Goal: Transaction & Acquisition: Purchase product/service

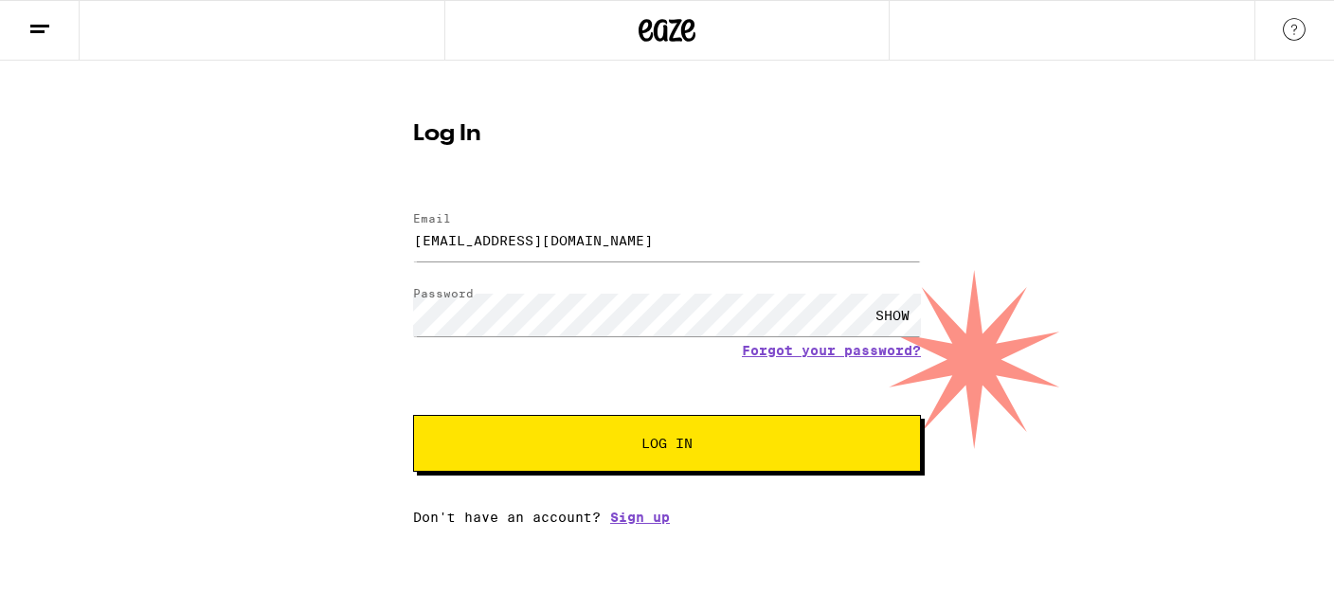
type input "[EMAIL_ADDRESS][DOMAIN_NAME]"
click at [553, 437] on button "Log In" at bounding box center [667, 443] width 508 height 57
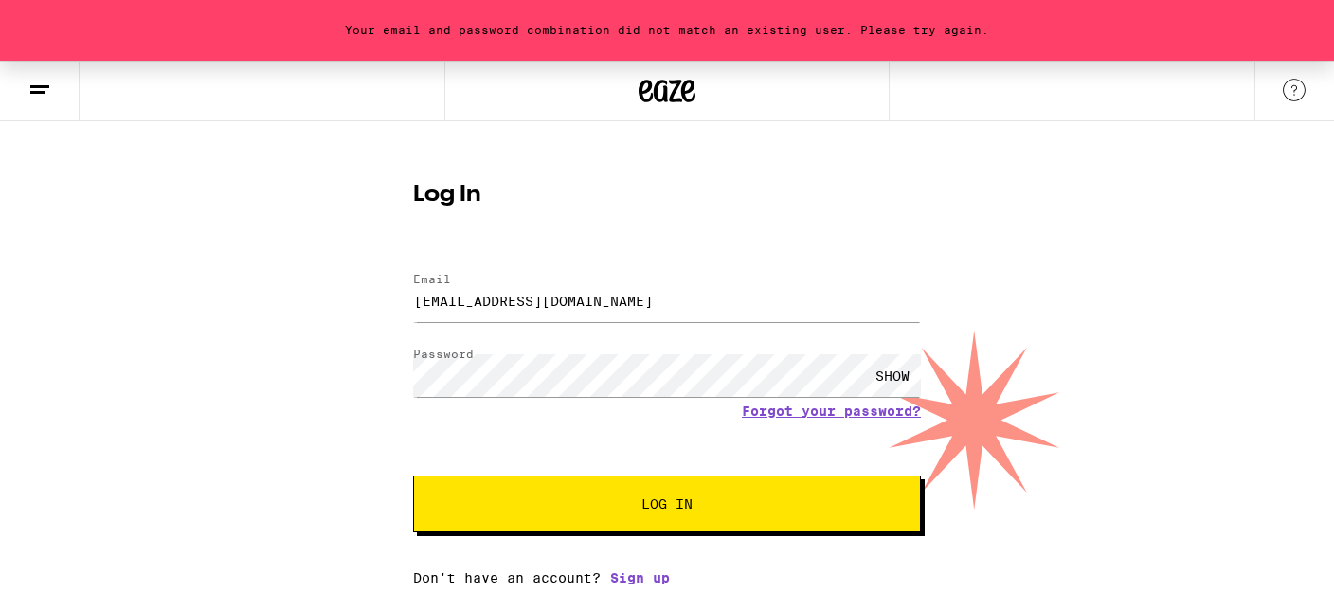
click at [891, 376] on div "SHOW" at bounding box center [892, 375] width 57 height 43
click at [413, 476] on button "Log In" at bounding box center [667, 504] width 508 height 57
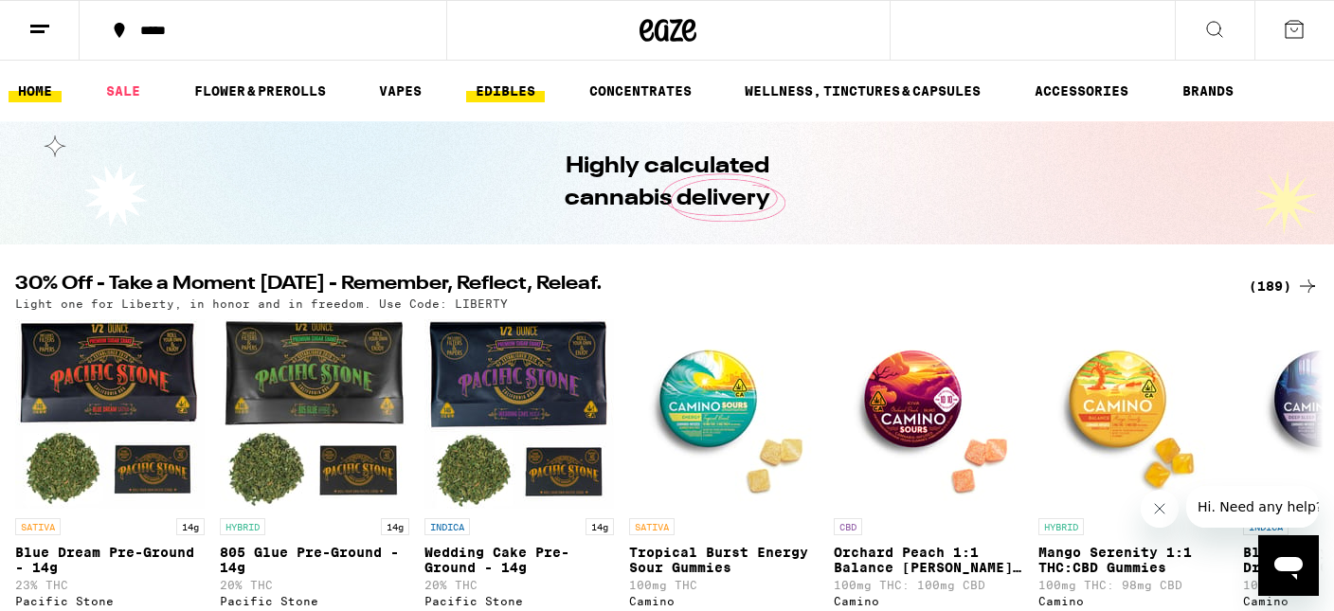
click at [506, 96] on link "EDIBLES" at bounding box center [505, 91] width 79 height 23
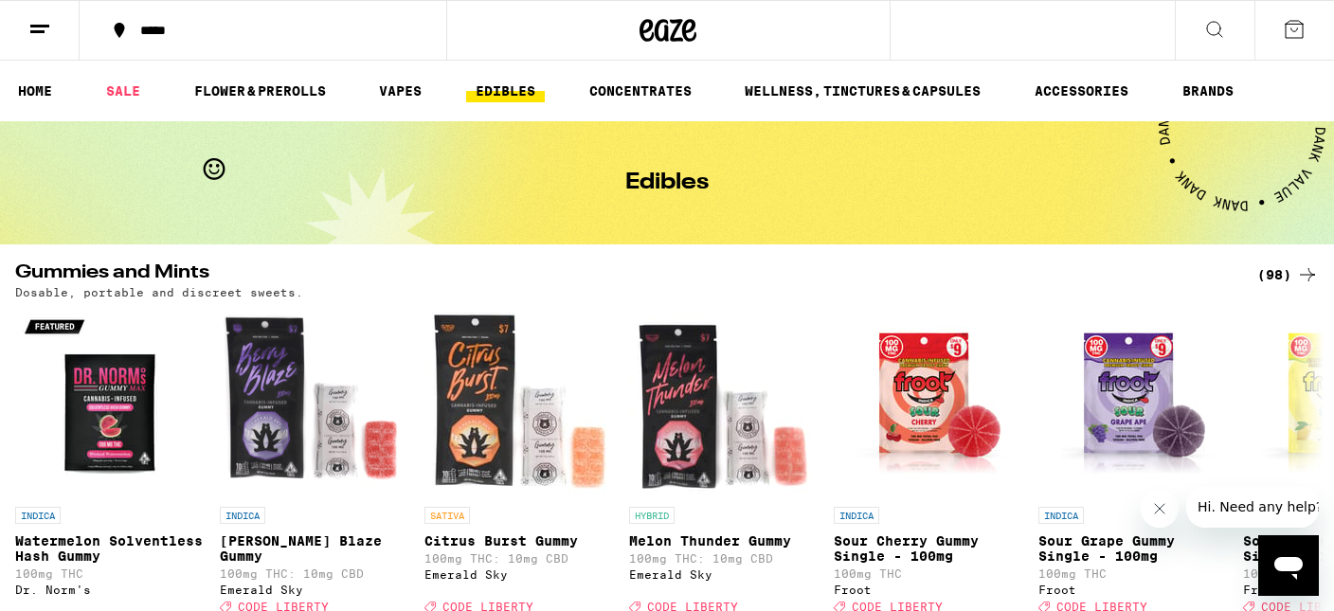
click at [1225, 37] on icon at bounding box center [1214, 29] width 23 height 23
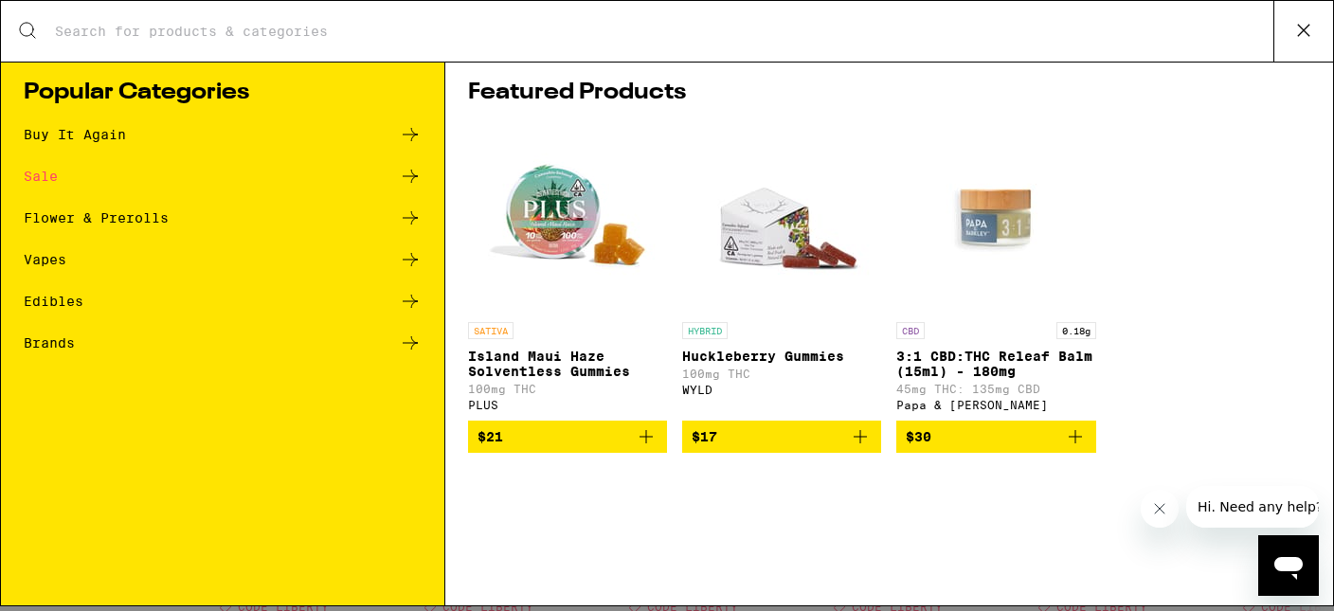
click at [857, 36] on input "Search for Products" at bounding box center [664, 31] width 1220 height 17
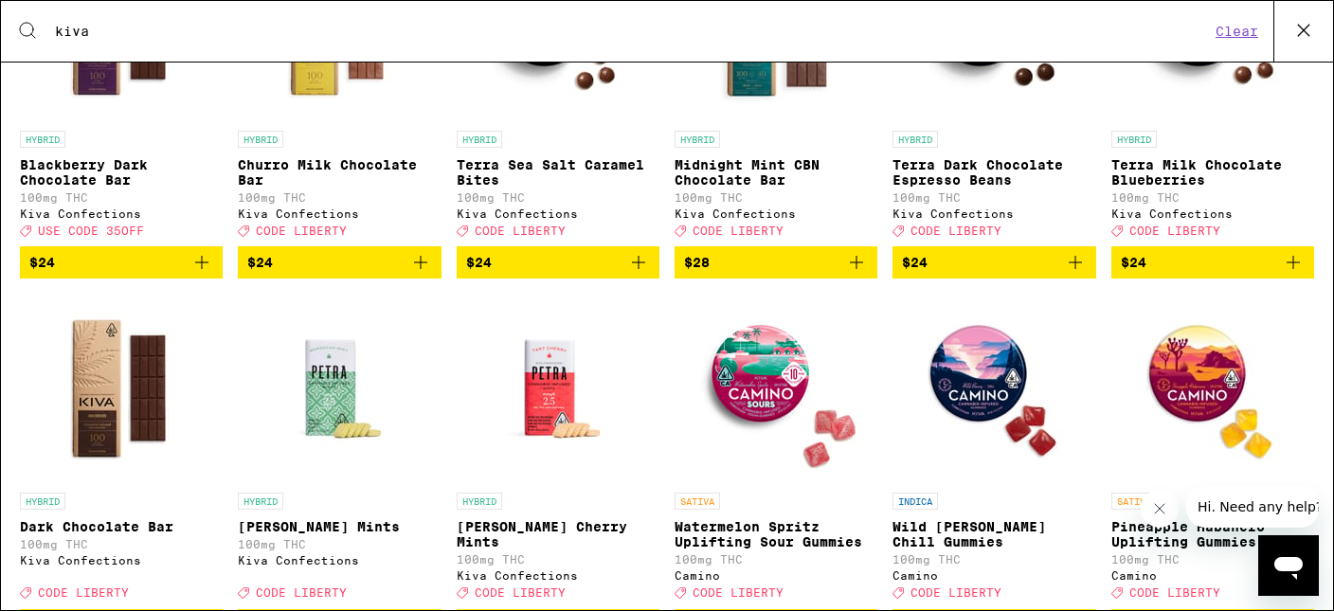
scroll to position [521, 0]
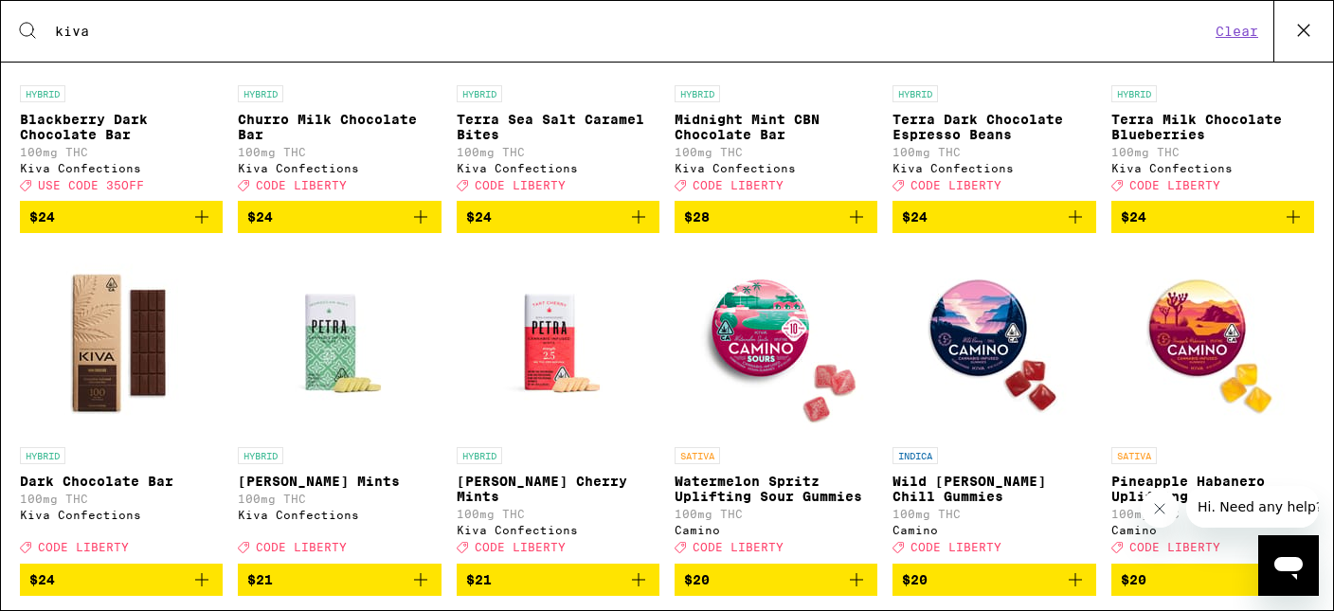
type input "kiva"
click at [111, 361] on img "Open page for Dark Chocolate Bar from Kiva Confections" at bounding box center [122, 343] width 190 height 190
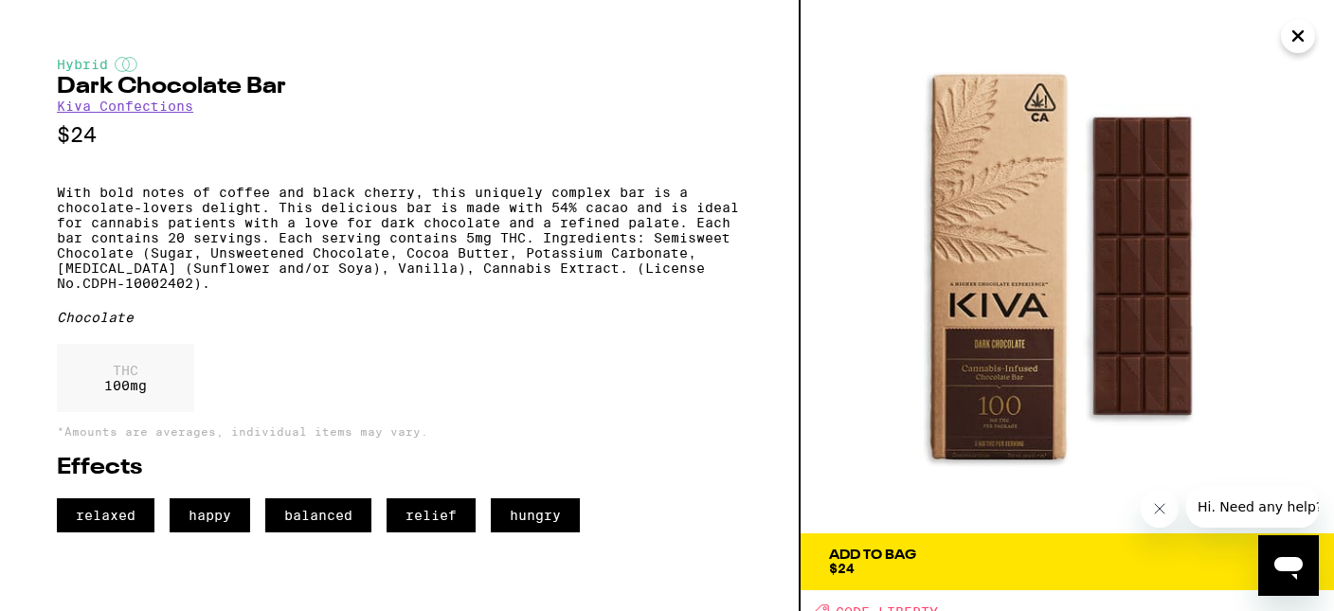
scroll to position [10, 0]
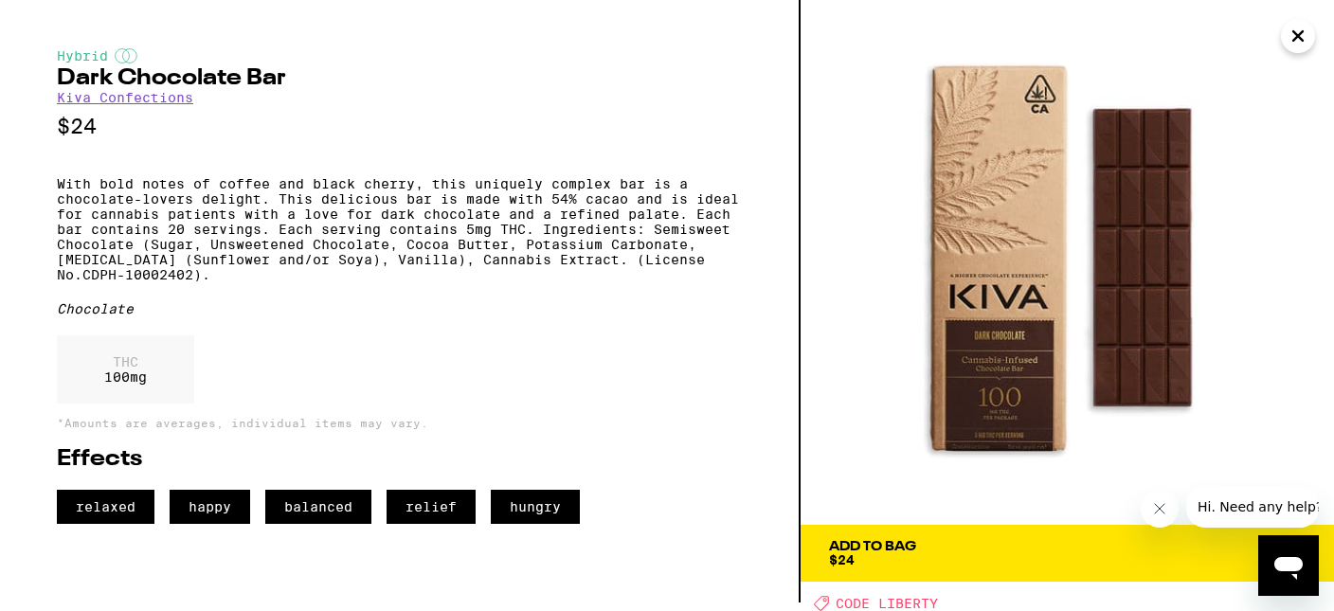
click at [1063, 549] on span "Add To Bag $24" at bounding box center [1067, 553] width 477 height 27
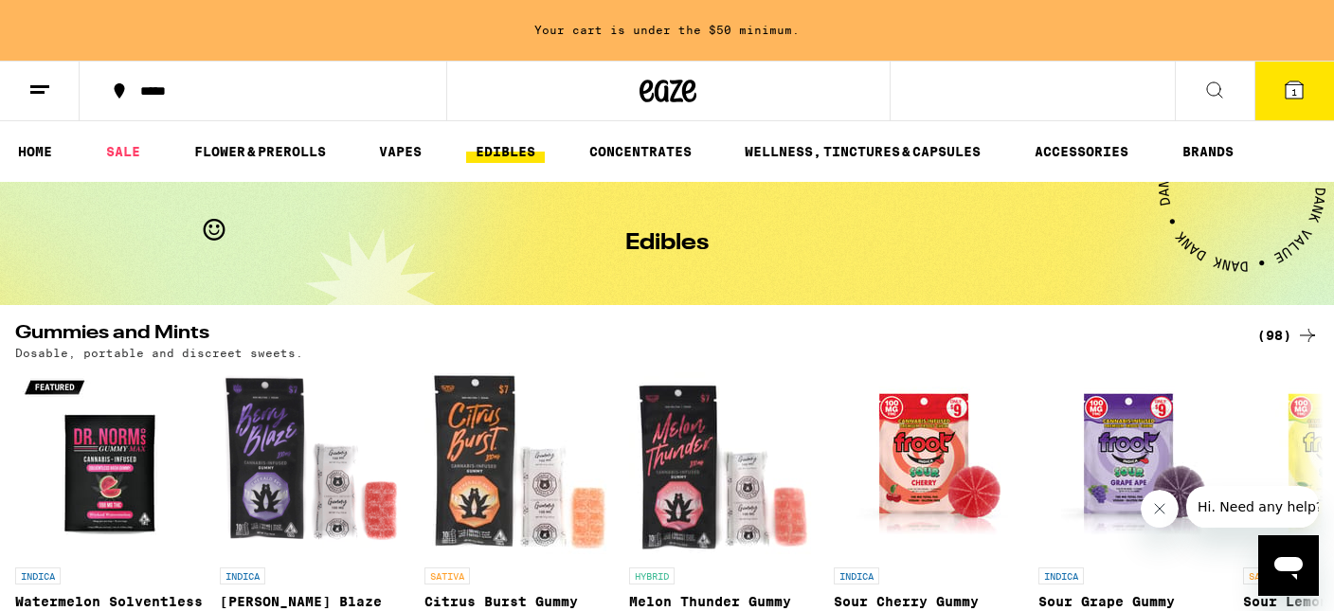
click at [1291, 95] on icon at bounding box center [1294, 89] width 17 height 17
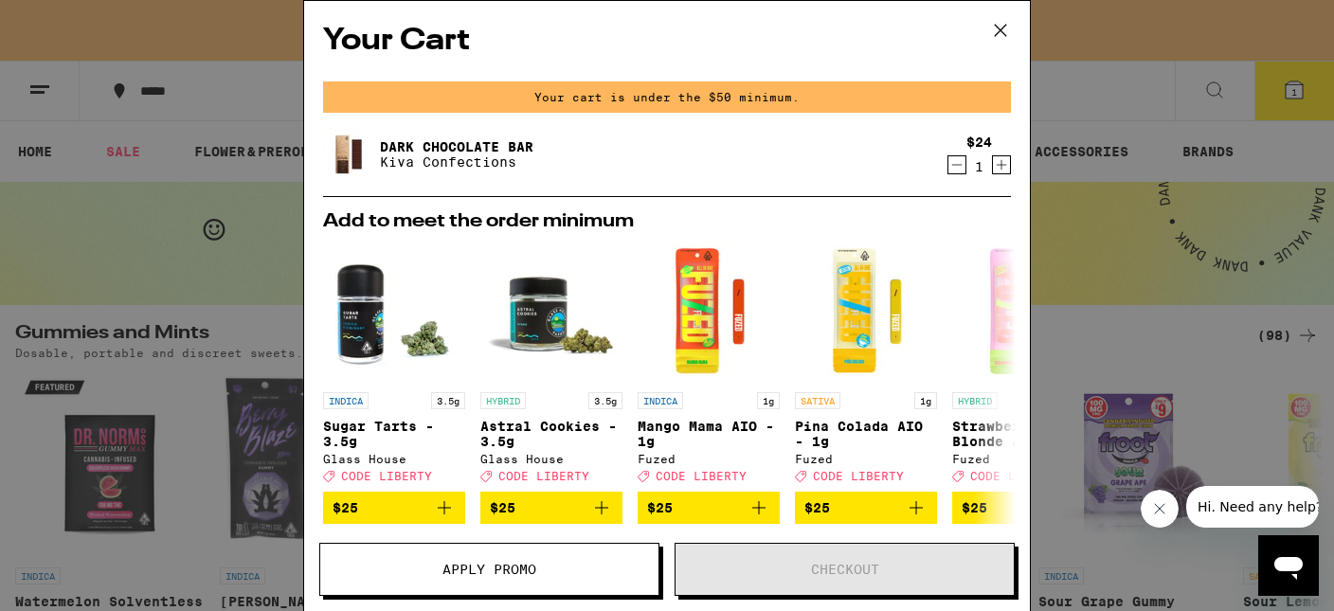
click at [999, 163] on icon "Increment" at bounding box center [1001, 165] width 17 height 23
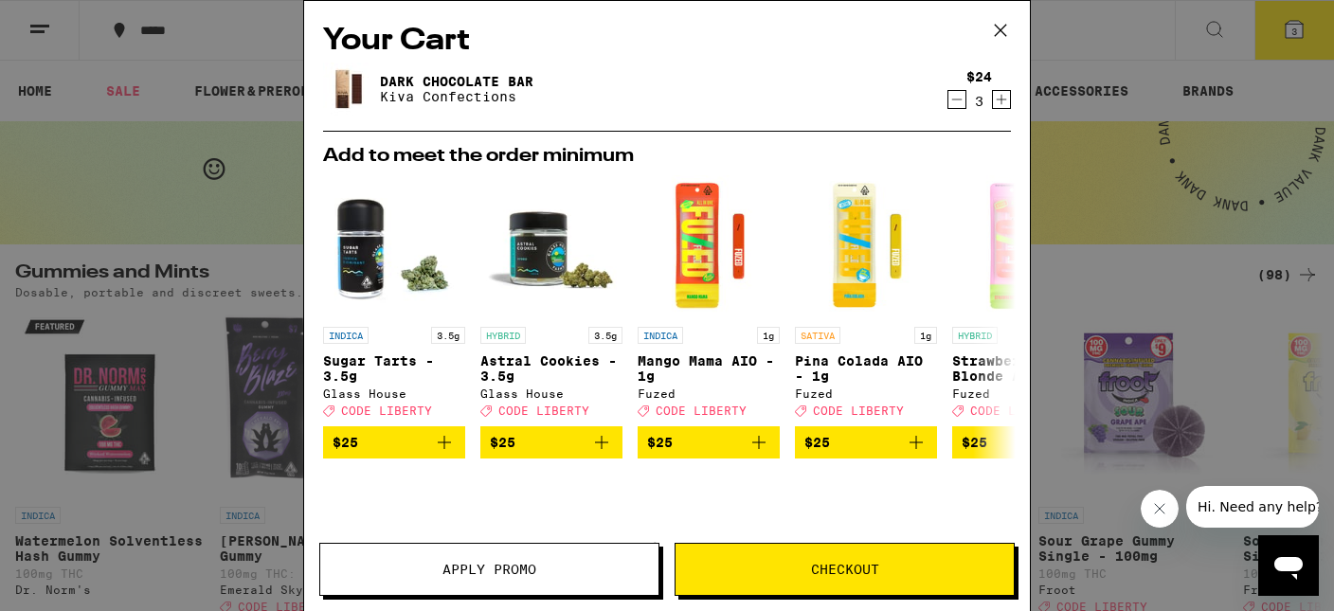
click at [999, 163] on h2 "Add to meet the order minimum" at bounding box center [667, 156] width 688 height 19
click at [1008, 110] on icon "Increment" at bounding box center [1001, 99] width 17 height 23
click at [1004, 99] on icon "Increment" at bounding box center [1001, 99] width 17 height 23
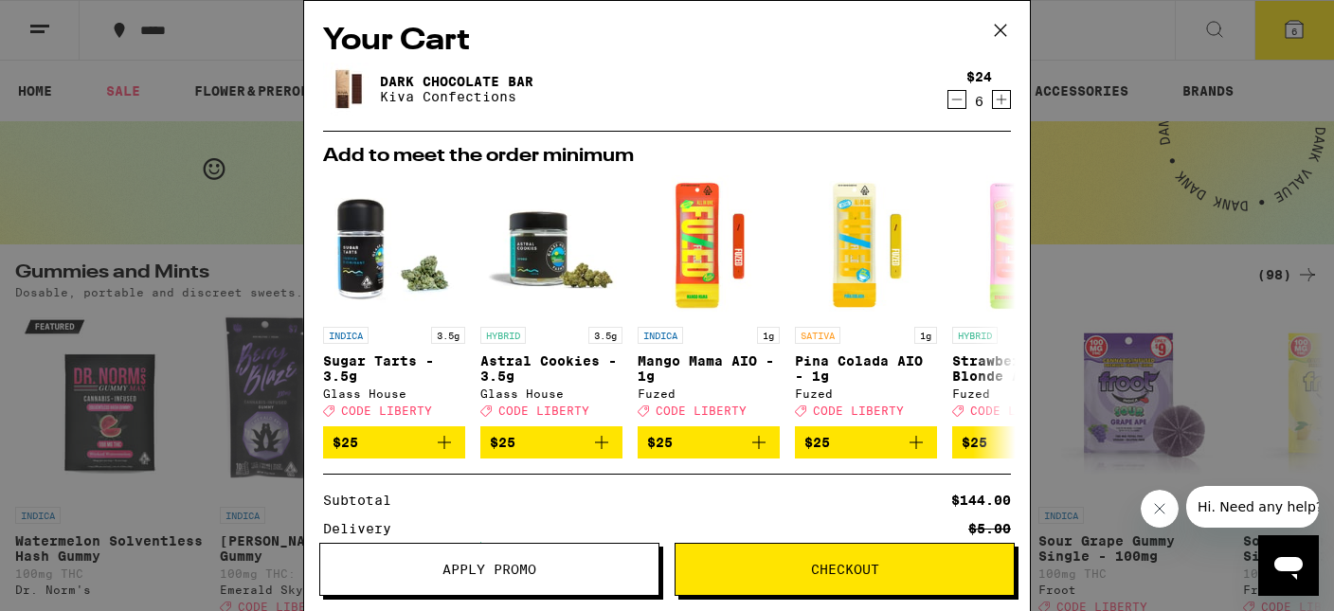
click at [747, 569] on span "Checkout" at bounding box center [845, 569] width 338 height 13
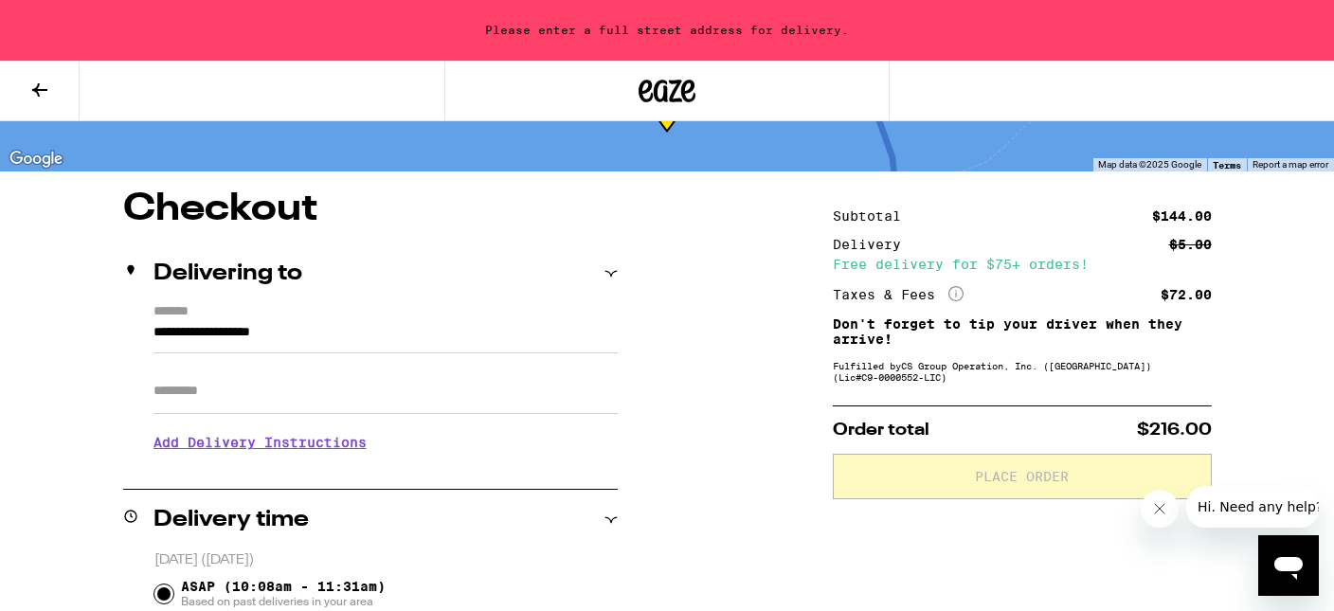
scroll to position [200, 0]
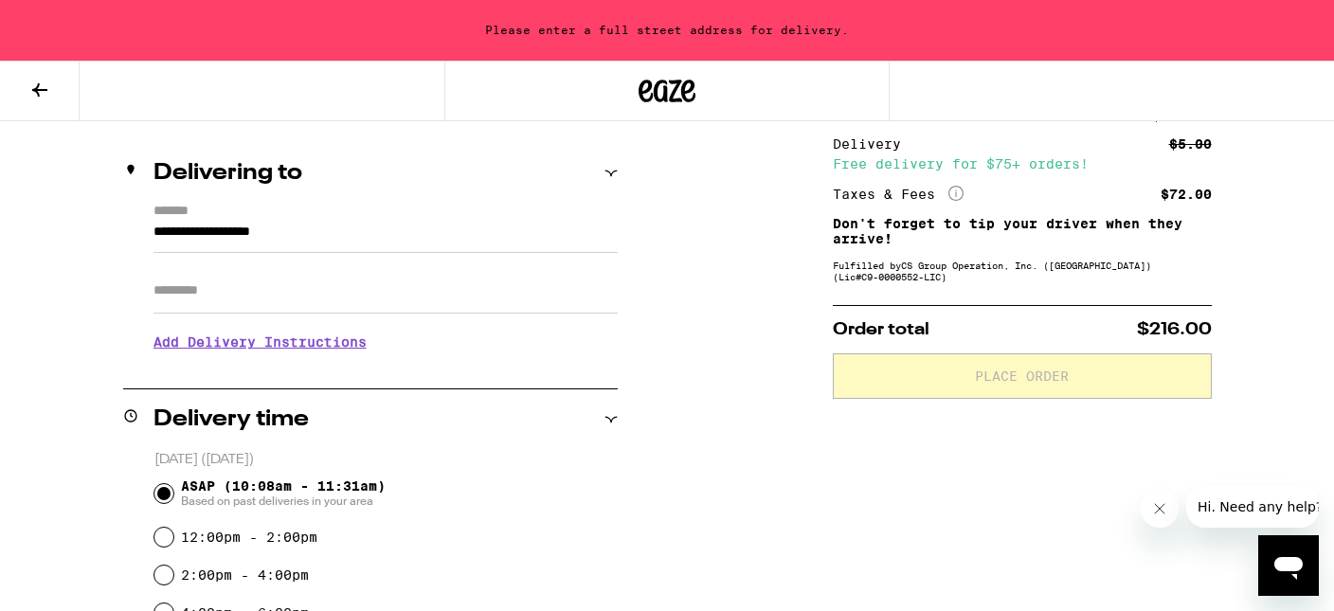
drag, startPoint x: 356, startPoint y: 239, endPoint x: 68, endPoint y: 223, distance: 288.5
click at [67, 223] on div "**********" at bounding box center [667, 576] width 1334 height 972
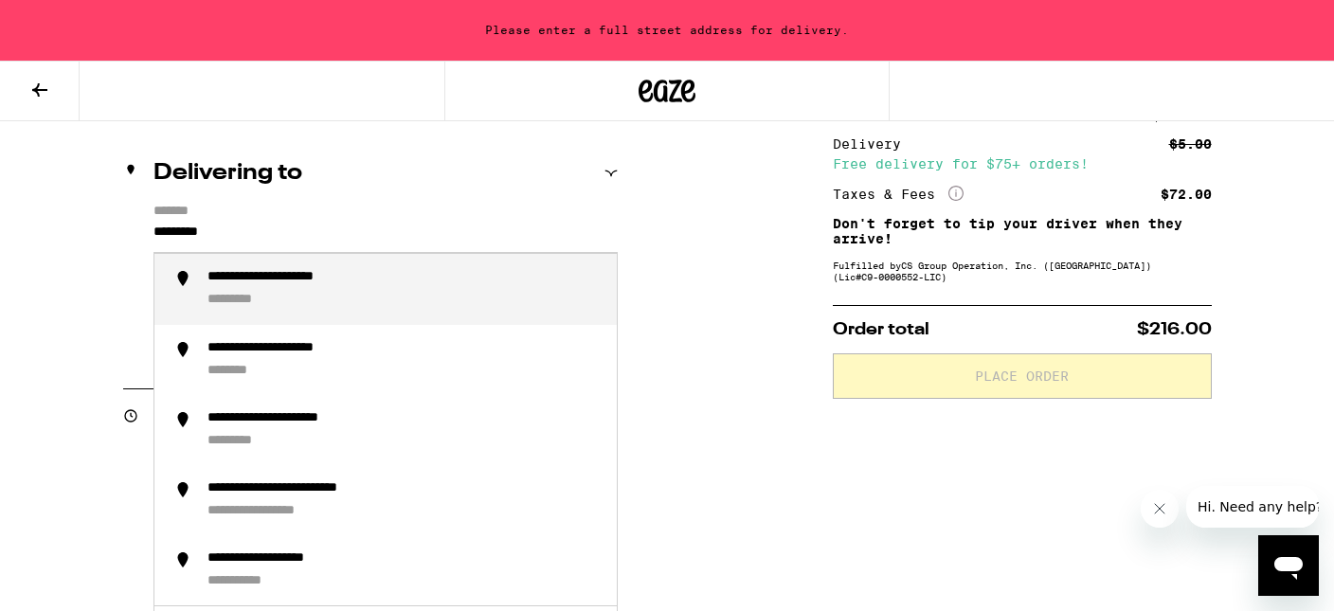
click at [206, 279] on li "**********" at bounding box center [385, 289] width 462 height 70
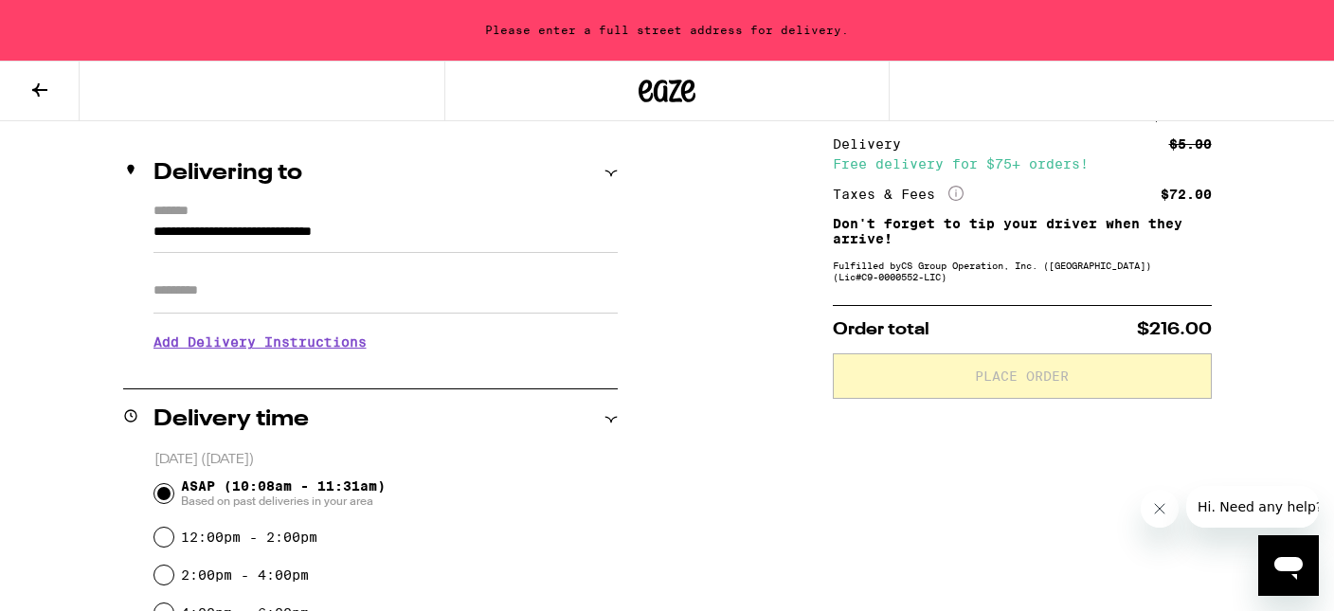
scroll to position [139, 0]
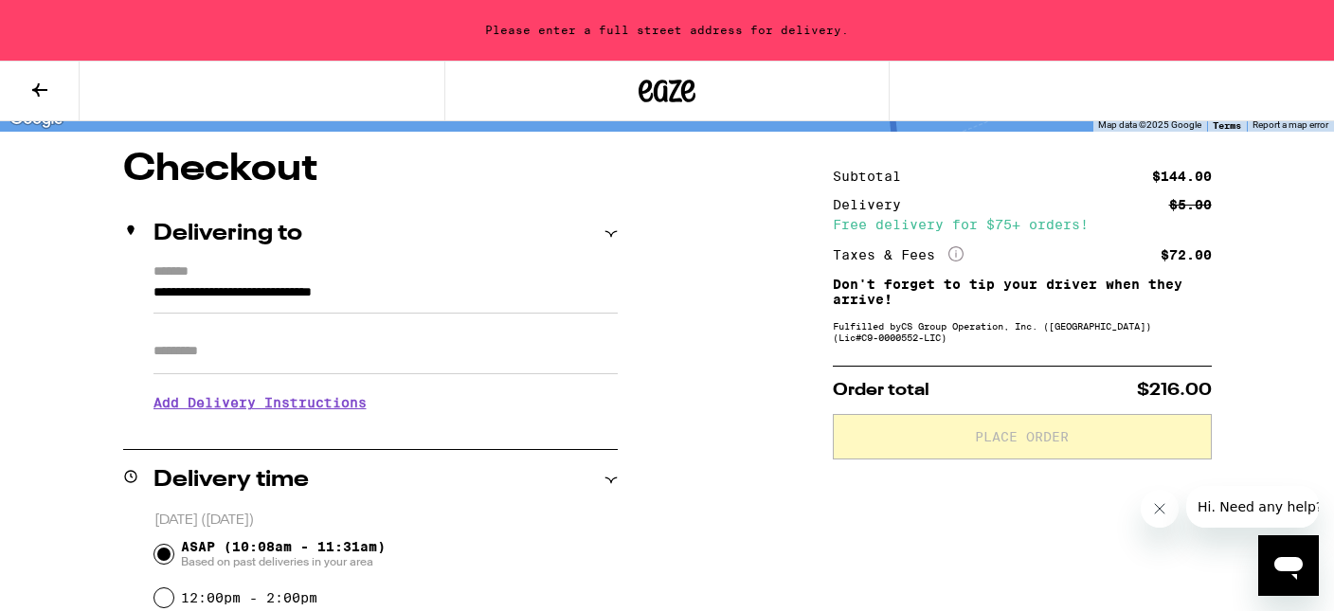
type input "**********"
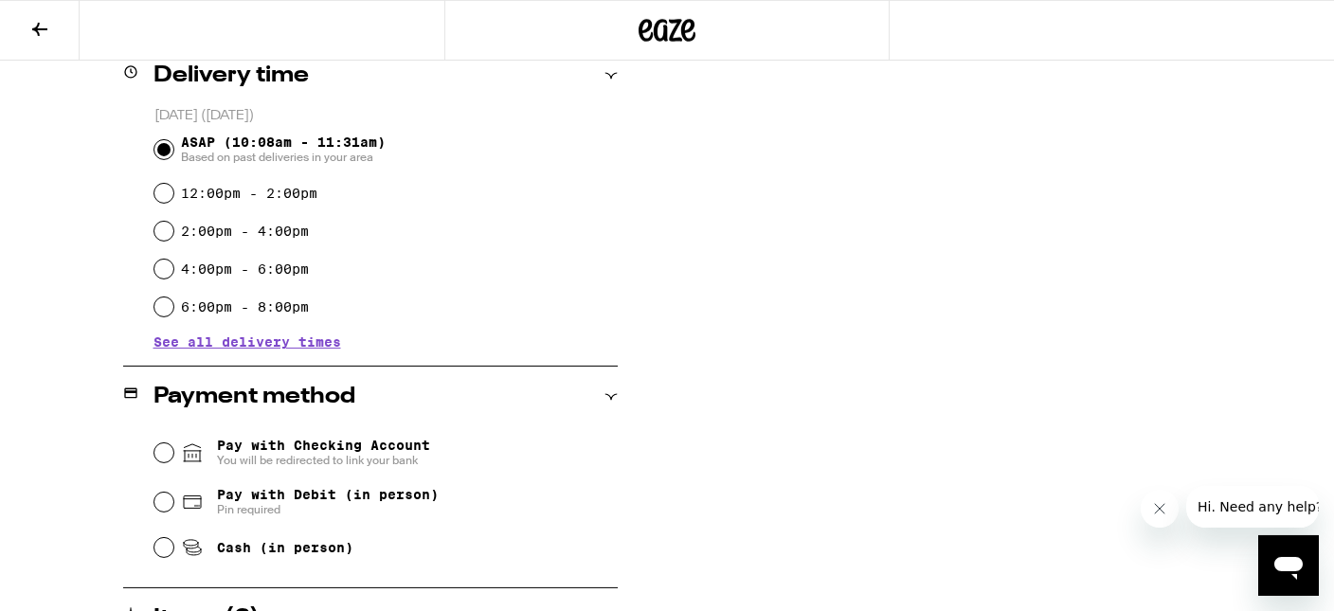
scroll to position [539, 0]
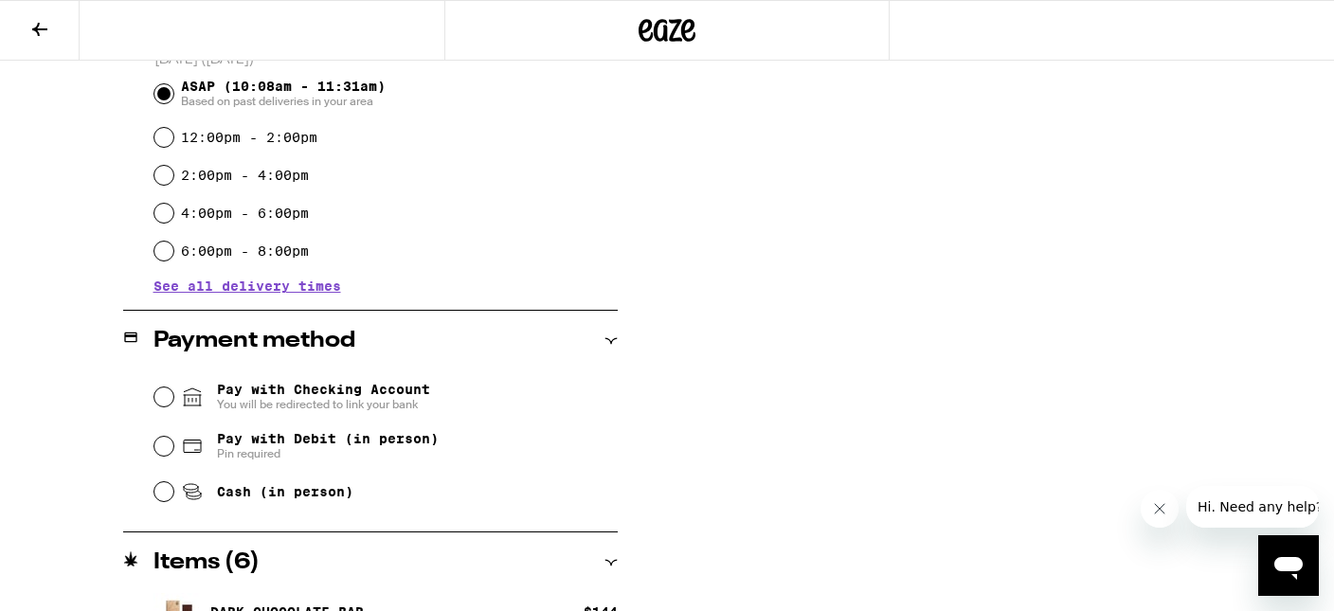
click at [324, 438] on span "Pay with Debit (in person)" at bounding box center [328, 438] width 222 height 15
click at [173, 438] on input "Pay with Debit (in person) Pin required" at bounding box center [163, 446] width 19 height 19
radio input "true"
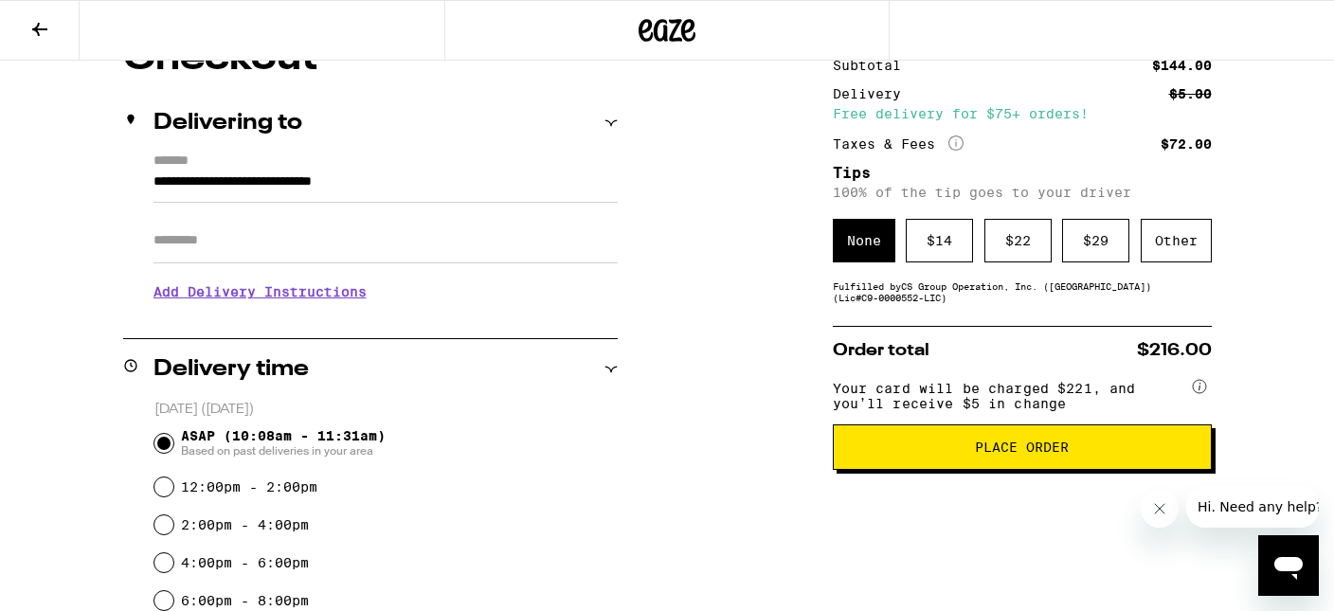
scroll to position [89, 0]
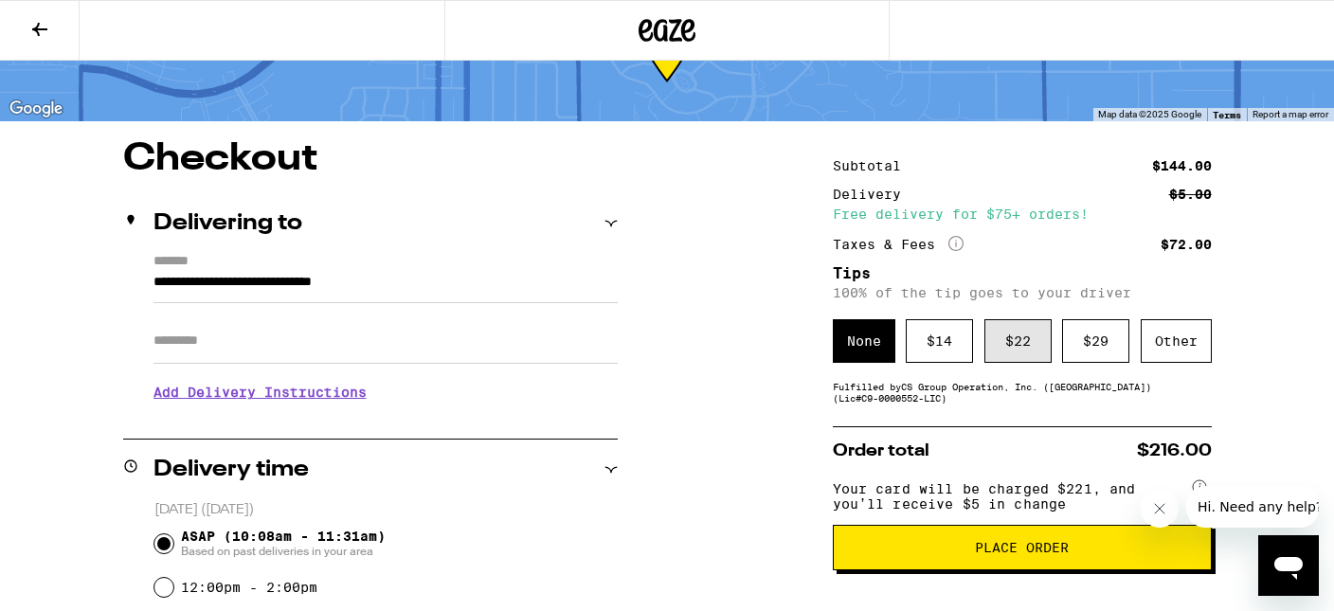
click at [1018, 343] on div "$ 22" at bounding box center [1018, 341] width 67 height 44
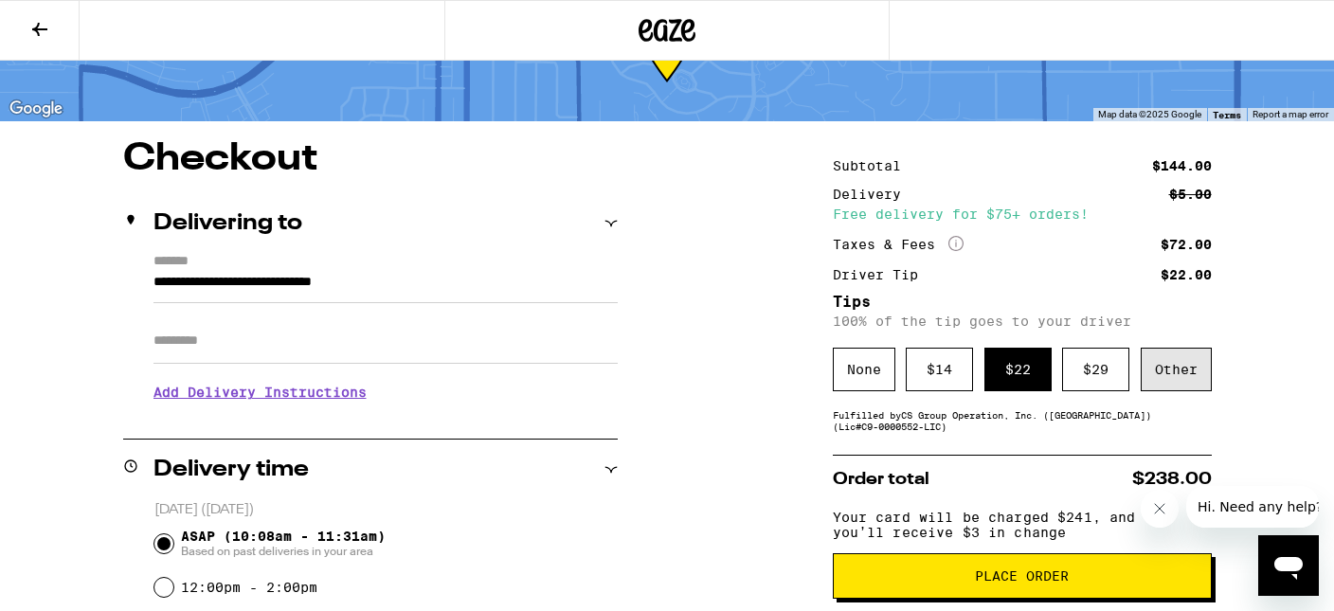
click at [1179, 367] on div "Other" at bounding box center [1176, 370] width 71 height 44
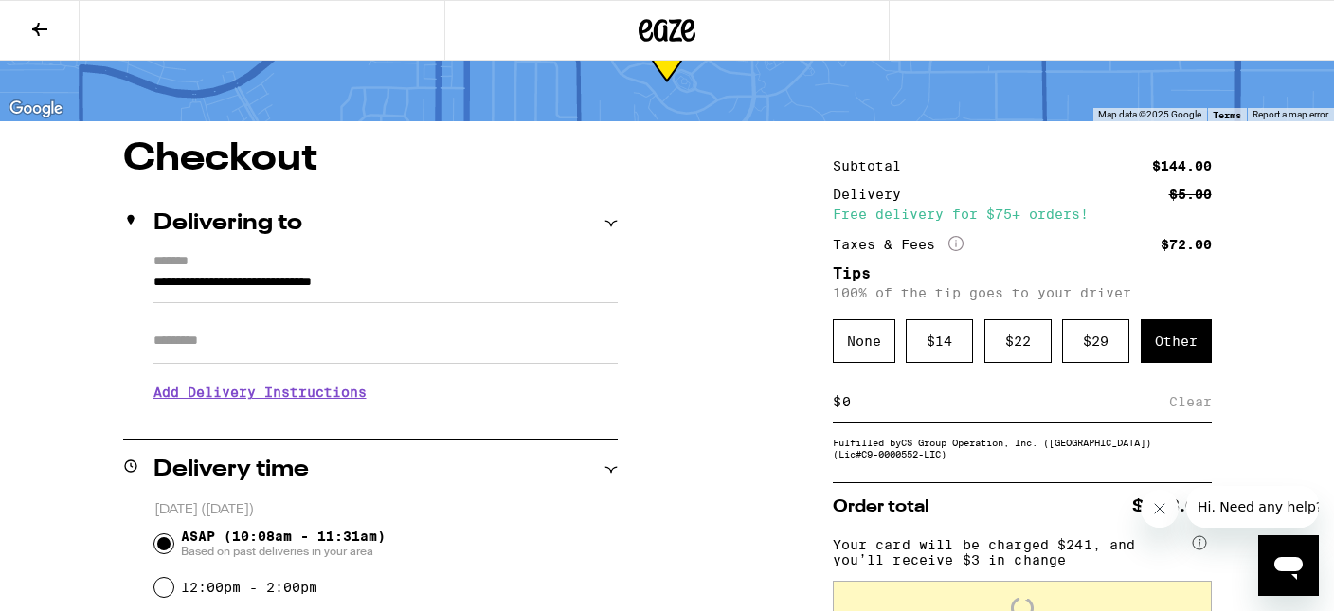
drag, startPoint x: 913, startPoint y: 412, endPoint x: 807, endPoint y: 425, distance: 106.8
click at [841, 410] on input at bounding box center [1005, 401] width 328 height 17
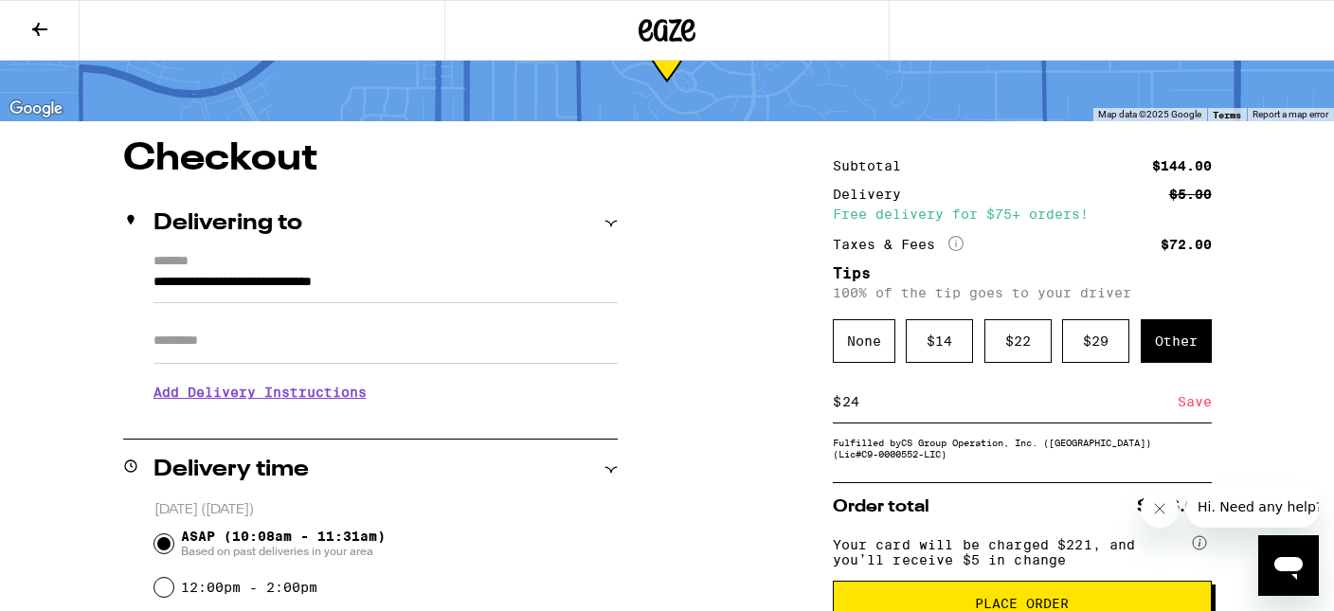
type input "24"
click at [1190, 409] on div "Save" at bounding box center [1195, 402] width 34 height 42
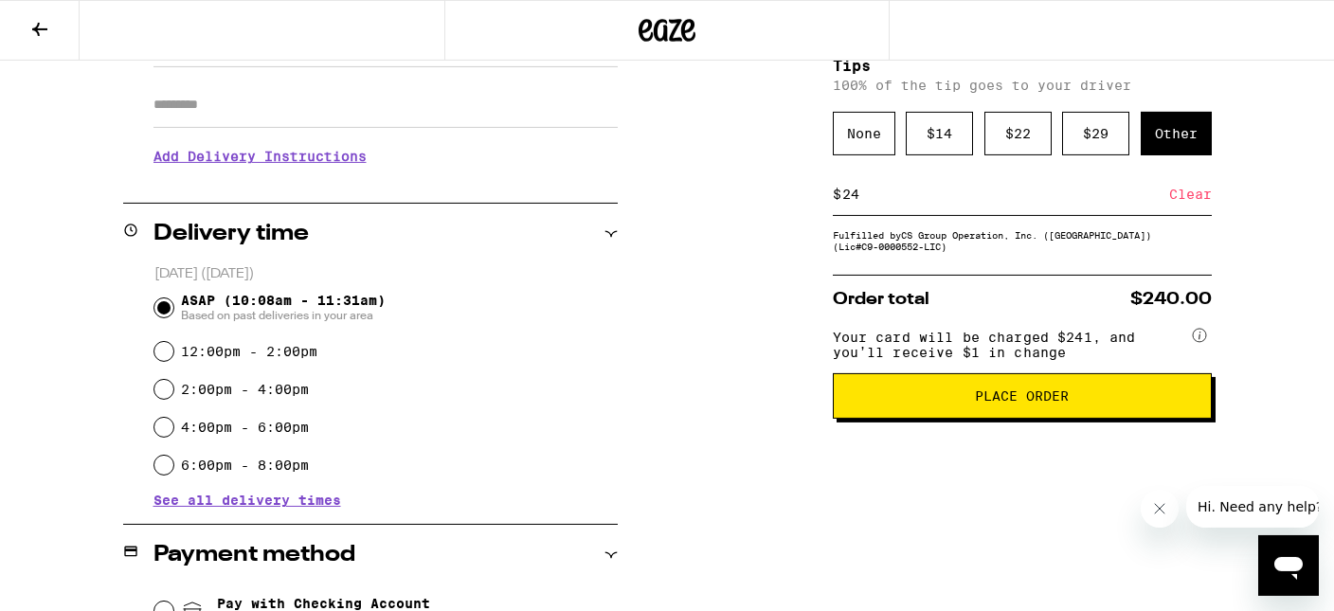
scroll to position [289, 0]
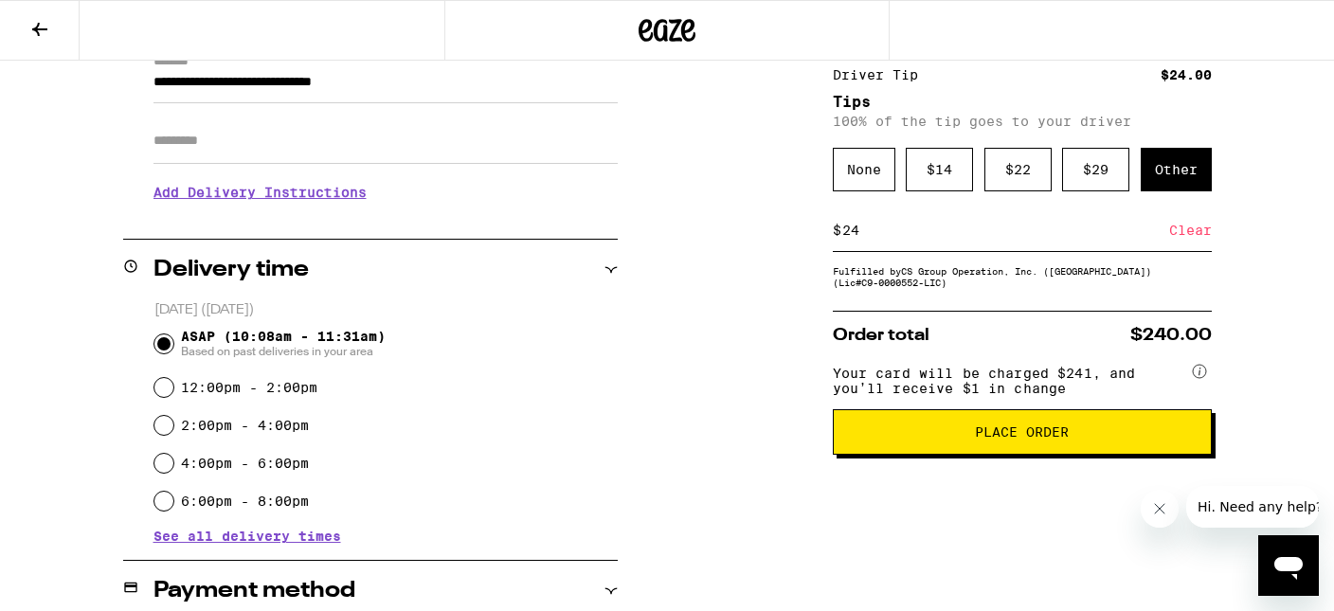
click at [949, 455] on button "Place Order" at bounding box center [1022, 431] width 379 height 45
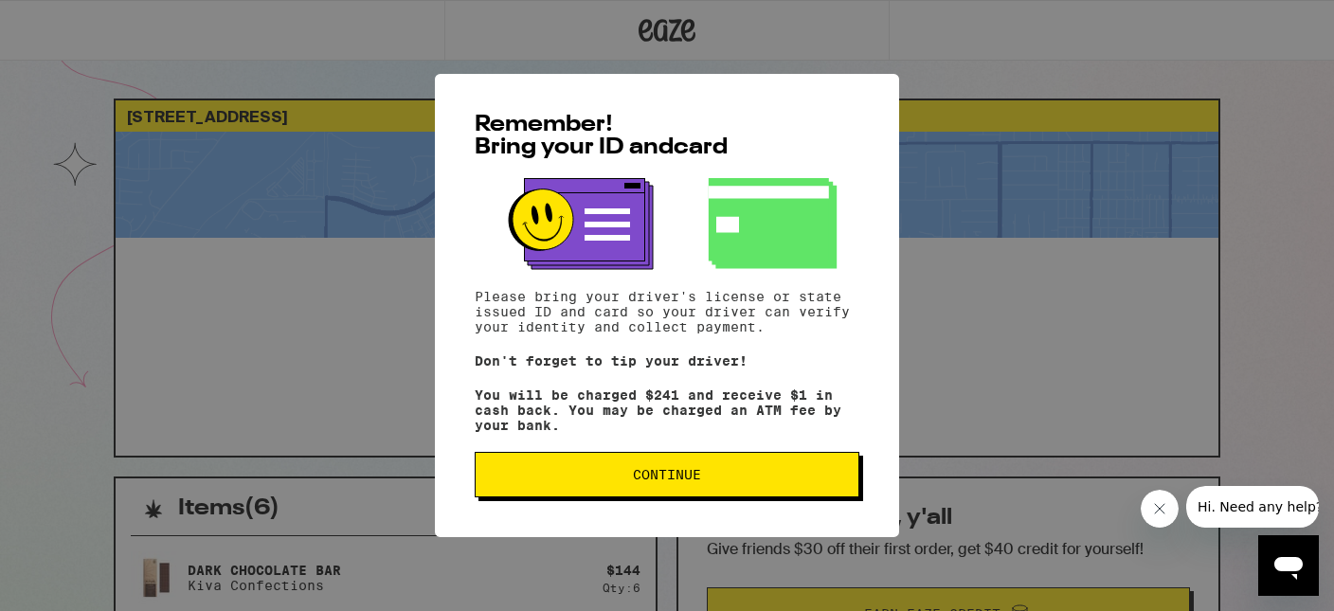
click at [665, 481] on span "Continue" at bounding box center [667, 474] width 68 height 13
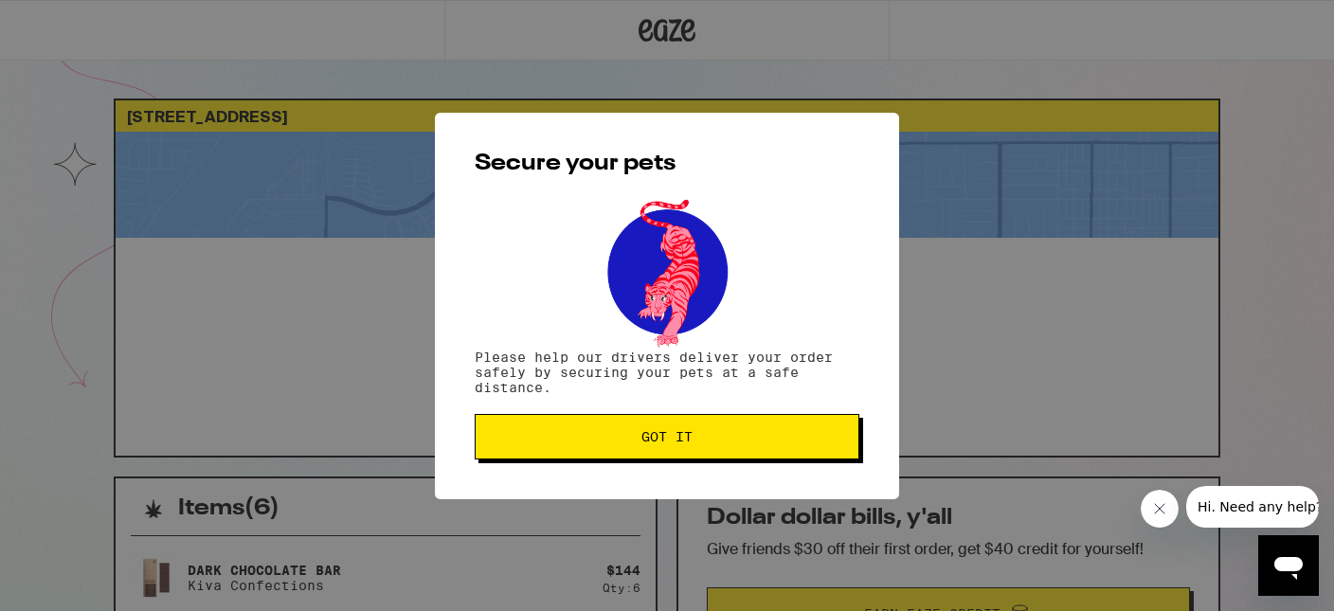
click at [731, 441] on span "Got it" at bounding box center [667, 436] width 353 height 13
